Goal: Task Accomplishment & Management: Manage account settings

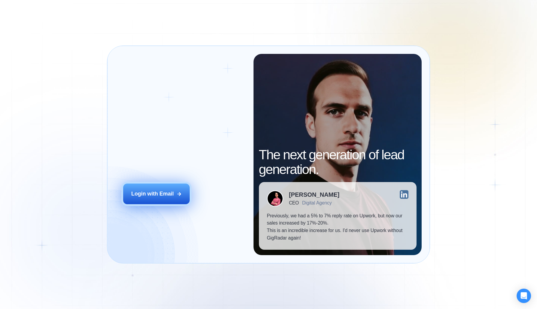
click at [171, 194] on div "Login with Email" at bounding box center [152, 193] width 43 height 7
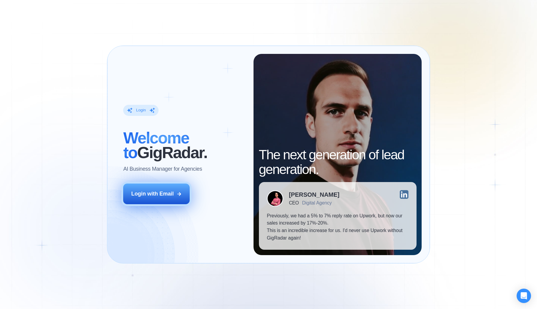
click at [173, 197] on div "Login with Email" at bounding box center [152, 193] width 43 height 7
click at [164, 191] on div "Login with Email" at bounding box center [152, 193] width 43 height 7
